Goal: Task Accomplishment & Management: Complete application form

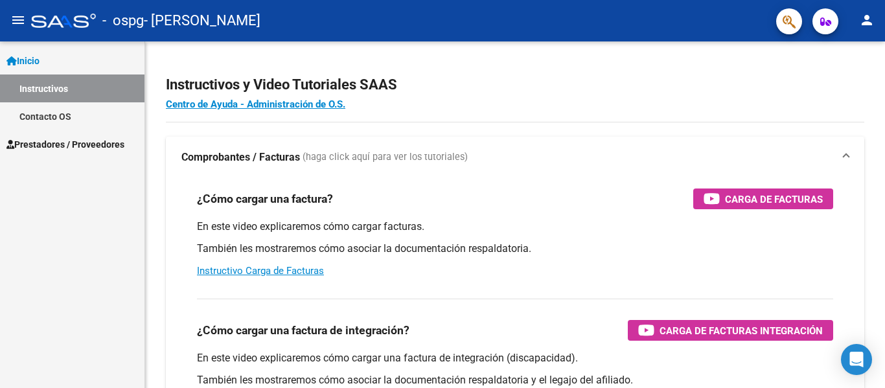
click at [87, 148] on span "Prestadores / Proveedores" at bounding box center [65, 144] width 118 height 14
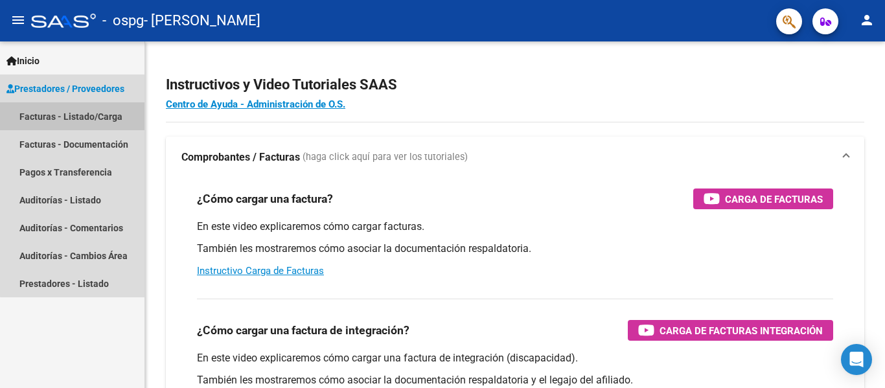
click at [95, 117] on link "Facturas - Listado/Carga" at bounding box center [72, 116] width 144 height 28
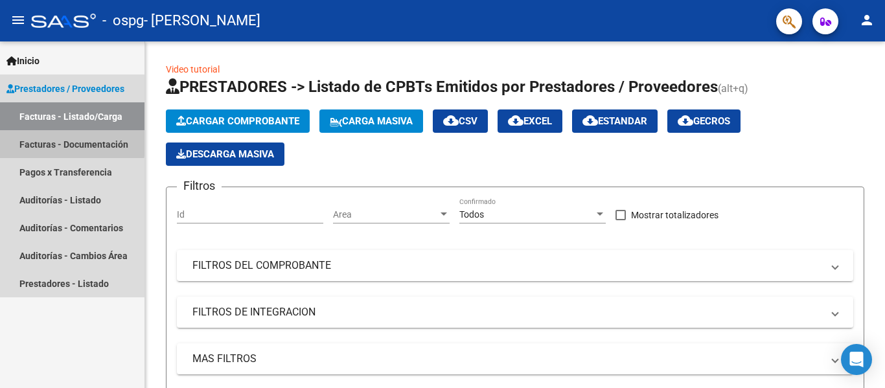
click at [56, 141] on link "Facturas - Documentación" at bounding box center [72, 144] width 144 height 28
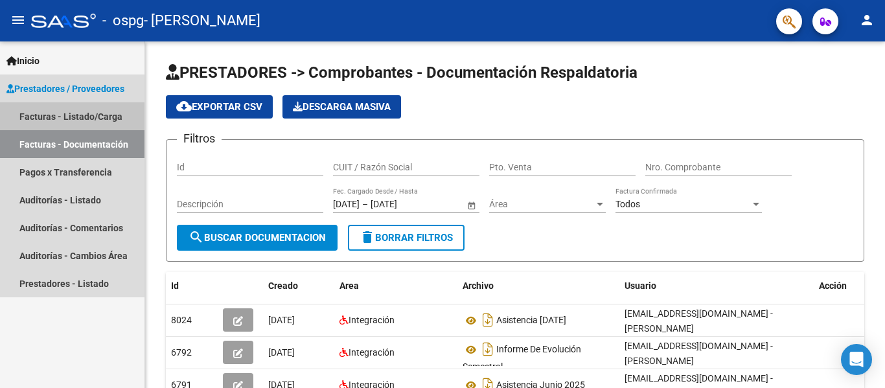
click at [72, 117] on link "Facturas - Listado/Carga" at bounding box center [72, 116] width 144 height 28
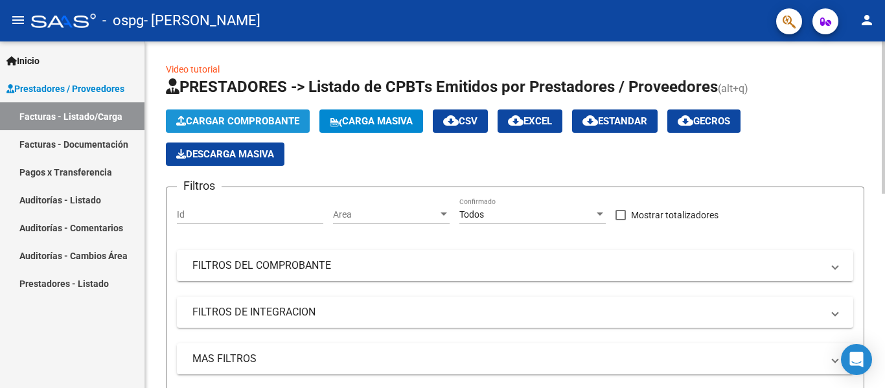
click at [232, 119] on span "Cargar Comprobante" at bounding box center [237, 121] width 123 height 12
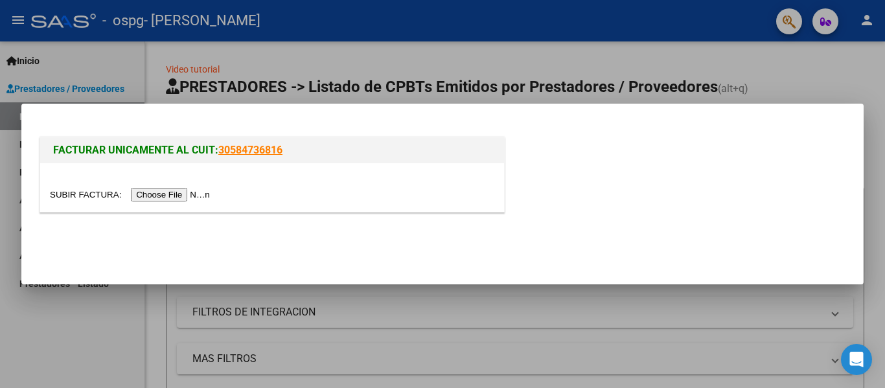
click at [170, 201] on input "file" at bounding box center [132, 195] width 164 height 14
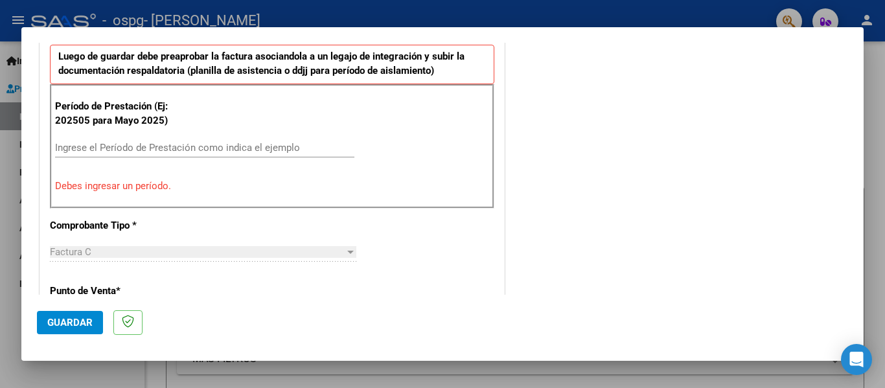
scroll to position [389, 0]
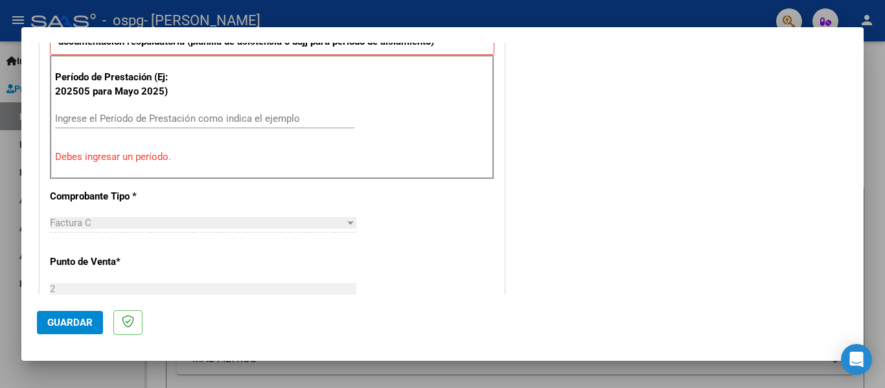
click at [154, 119] on input "Ingrese el Período de Prestación como indica el ejemplo" at bounding box center [204, 119] width 299 height 12
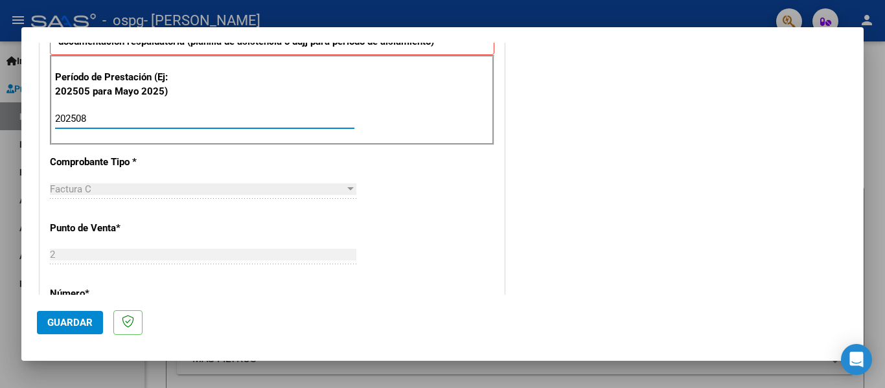
type input "202508"
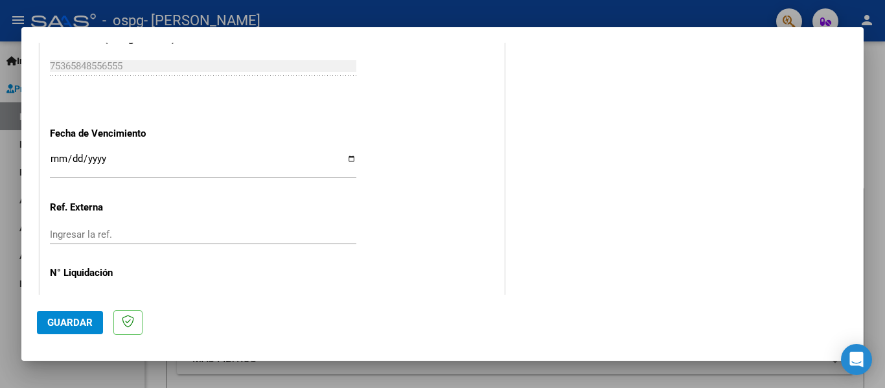
scroll to position [888, 0]
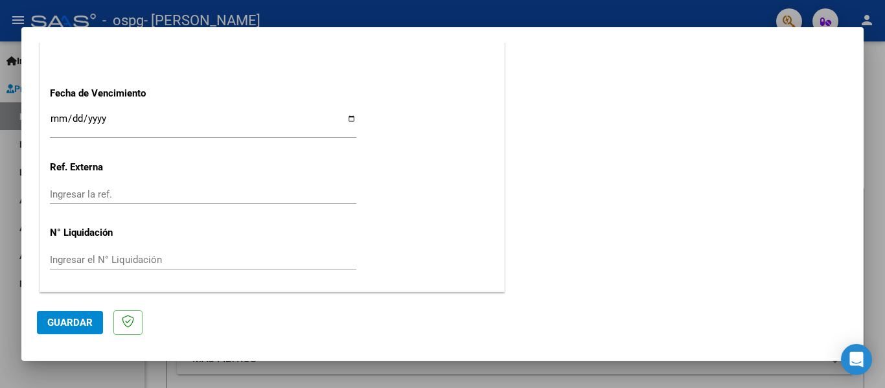
click at [80, 317] on span "Guardar" at bounding box center [69, 323] width 45 height 12
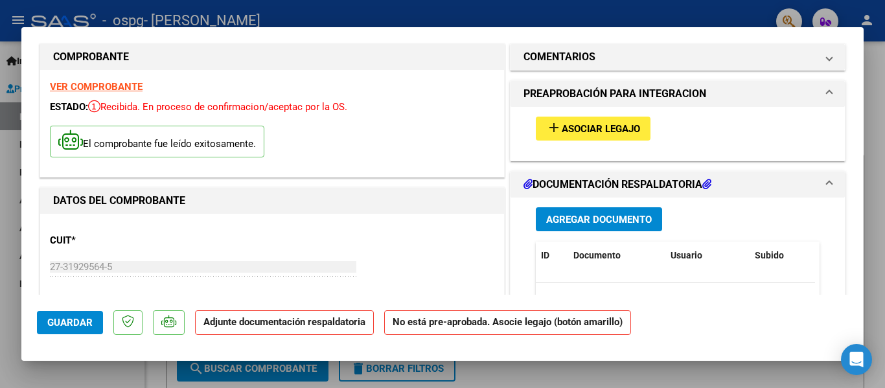
scroll to position [0, 0]
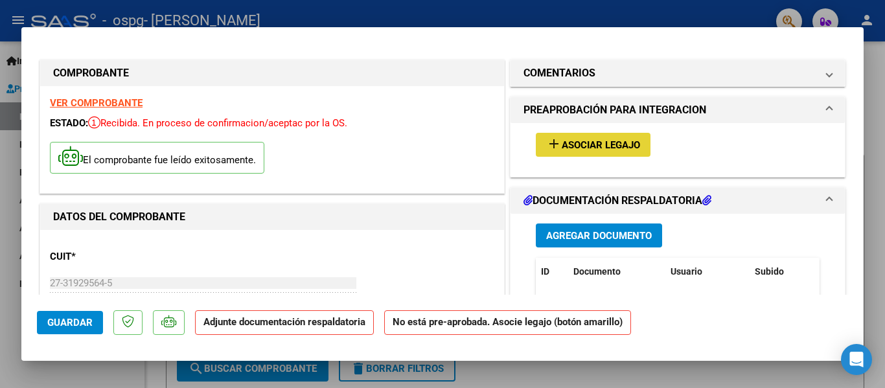
click at [593, 148] on span "Asociar Legajo" at bounding box center [601, 145] width 78 height 12
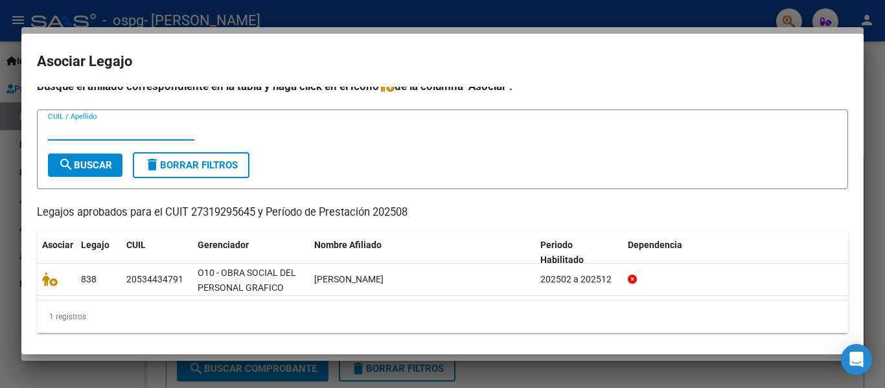
scroll to position [14, 0]
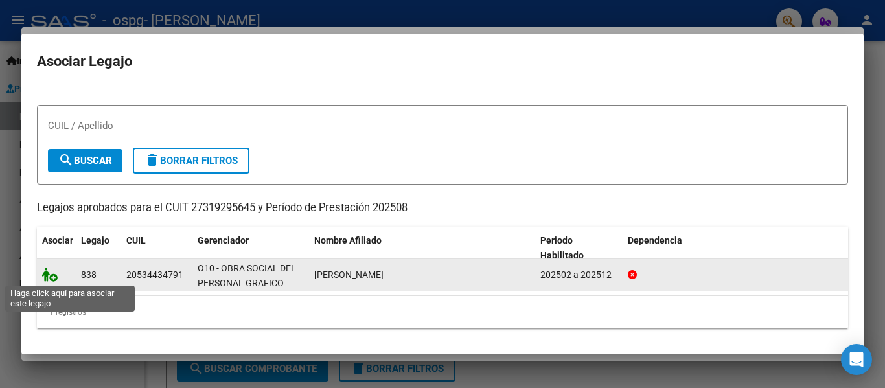
click at [54, 276] on icon at bounding box center [50, 275] width 16 height 14
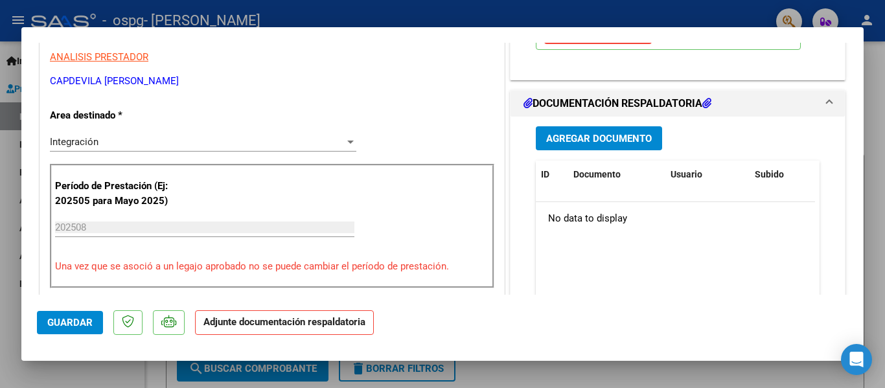
scroll to position [259, 0]
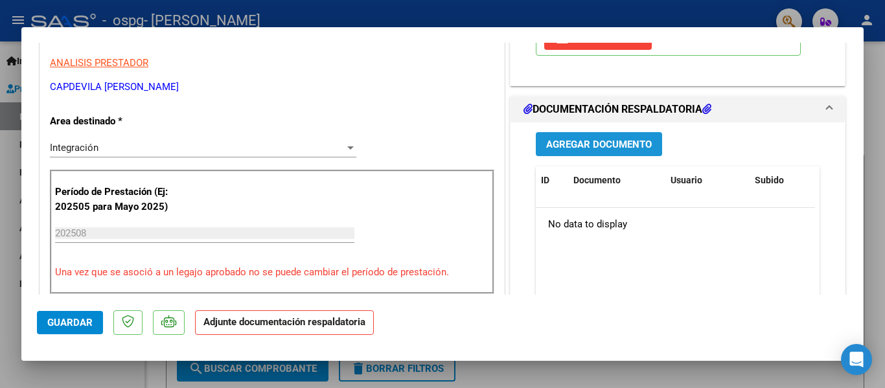
click at [584, 152] on button "Agregar Documento" at bounding box center [599, 144] width 126 height 24
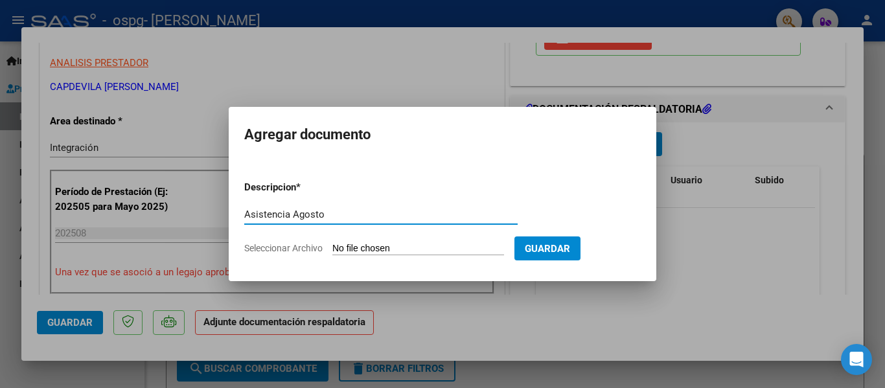
type input "Asistencia Agosto"
click at [381, 249] on input "Seleccionar Archivo" at bounding box center [418, 249] width 172 height 12
type input "C:\fakepath\asistencia [PERSON_NAME]-[DATE].pdf"
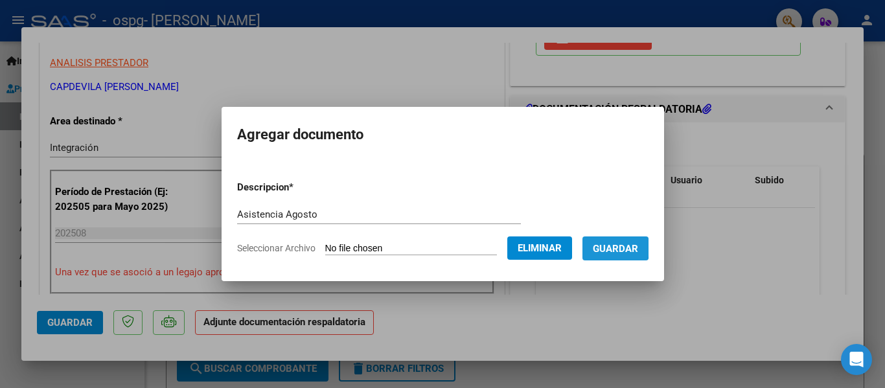
click at [617, 247] on span "Guardar" at bounding box center [615, 249] width 45 height 12
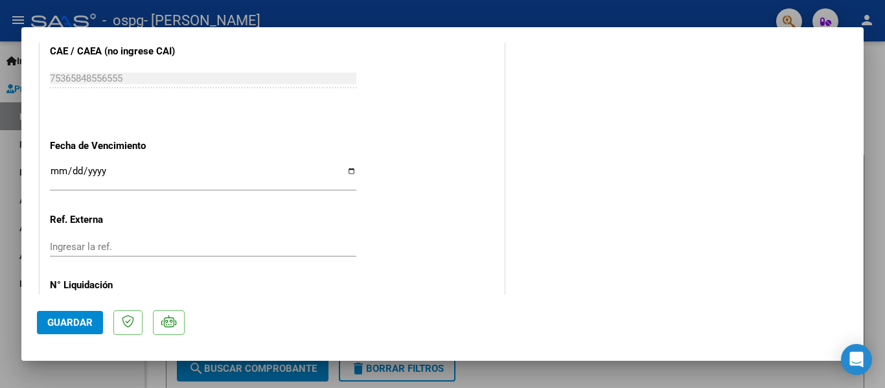
scroll to position [908, 0]
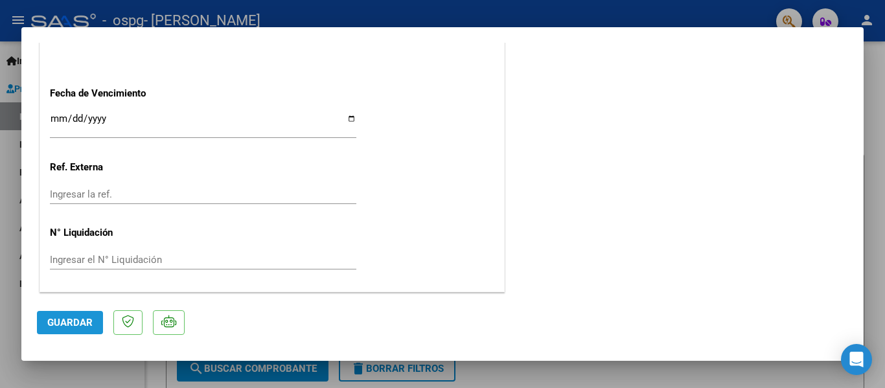
click at [46, 320] on button "Guardar" at bounding box center [70, 322] width 66 height 23
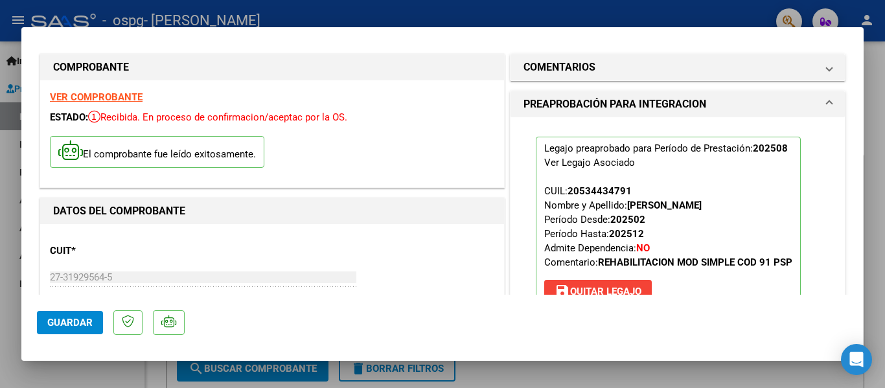
scroll to position [0, 0]
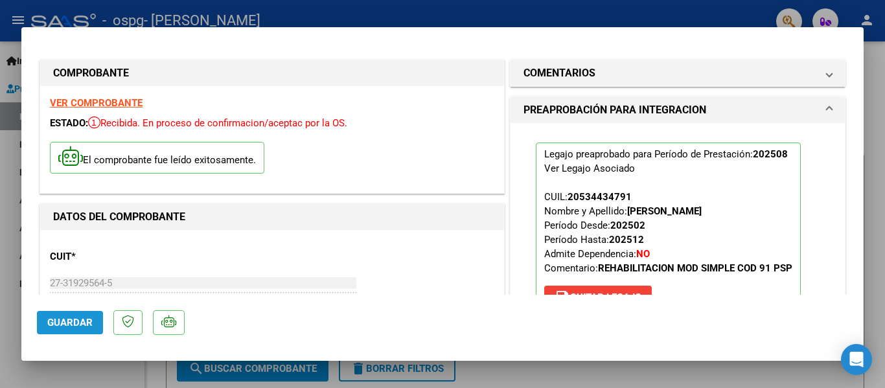
click at [83, 323] on span "Guardar" at bounding box center [69, 323] width 45 height 12
click at [874, 92] on div at bounding box center [442, 194] width 885 height 388
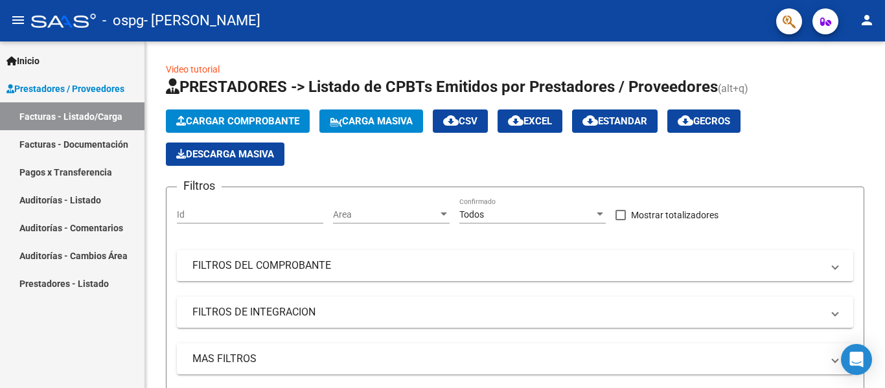
drag, startPoint x: 106, startPoint y: 149, endPoint x: 141, endPoint y: 159, distance: 36.5
click at [106, 149] on link "Facturas - Documentación" at bounding box center [72, 144] width 144 height 28
